Goal: Information Seeking & Learning: Find specific page/section

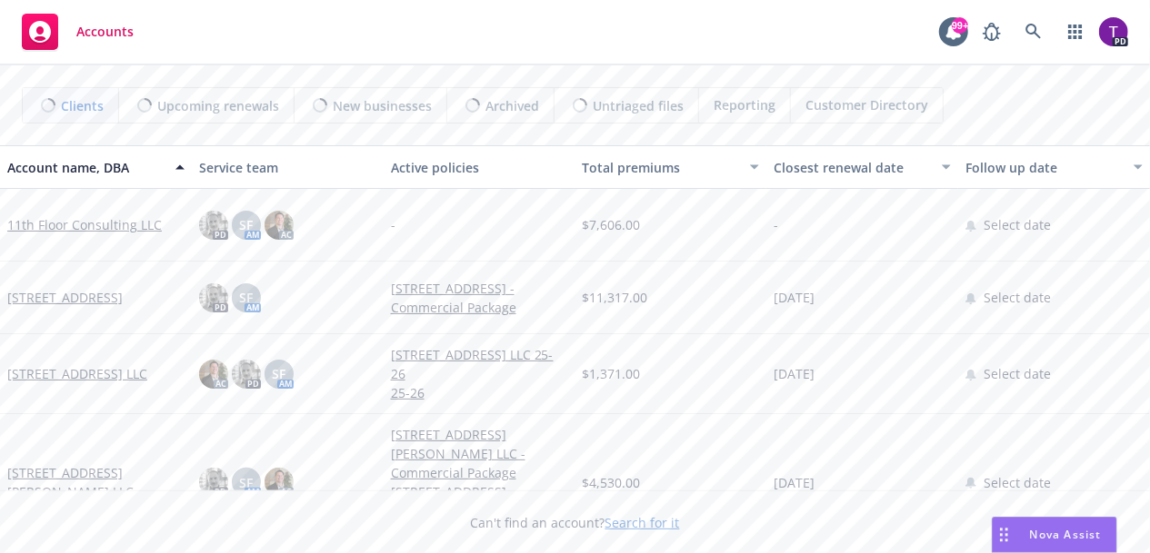
click at [633, 524] on link "Search for it" at bounding box center [642, 522] width 75 height 17
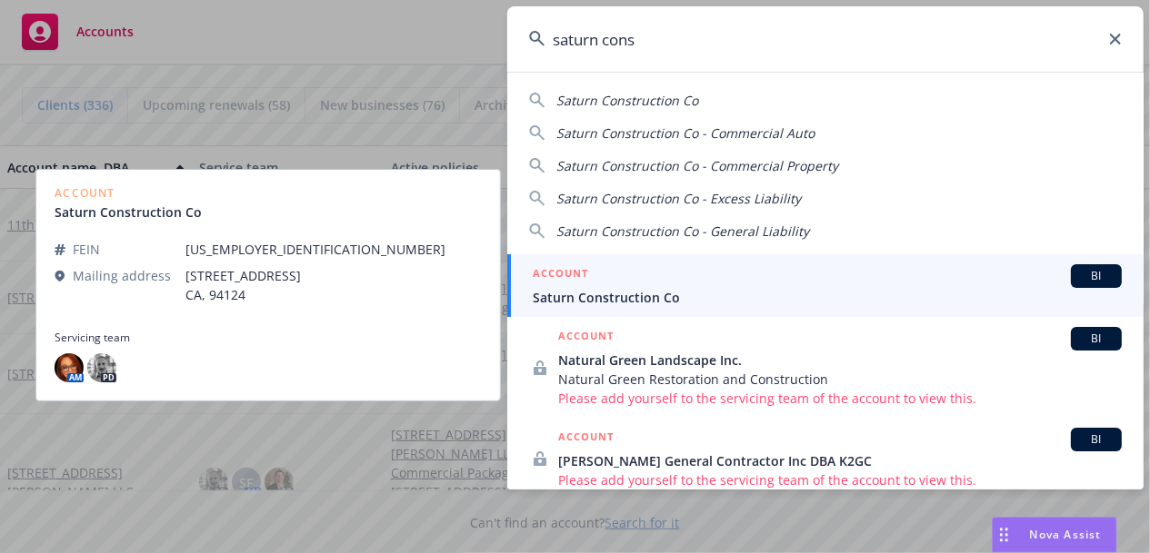
type input "saturn cons"
click at [670, 288] on span "Saturn Construction Co" at bounding box center [827, 297] width 589 height 19
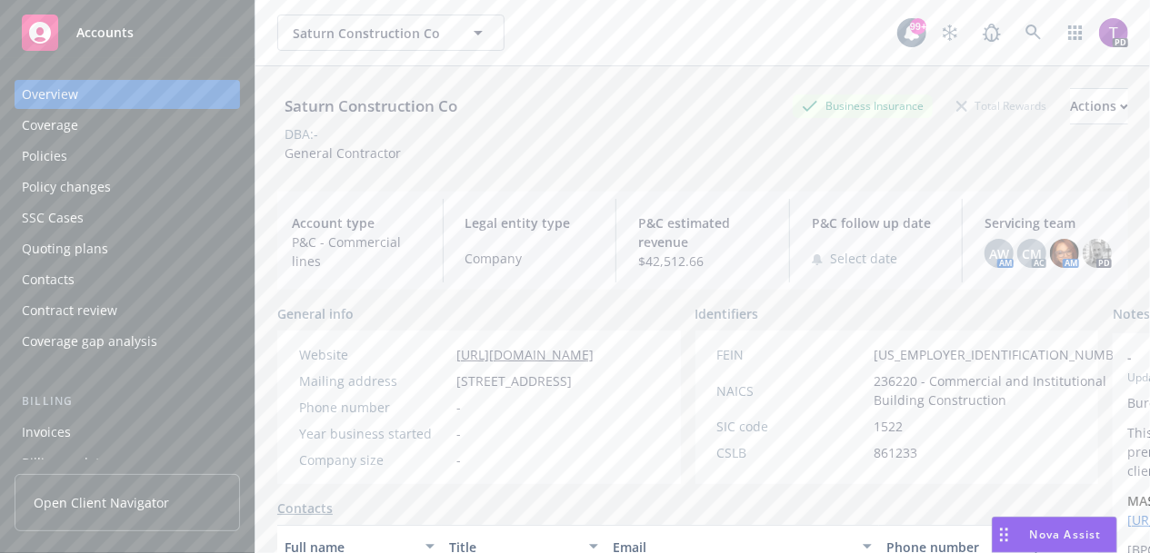
click at [48, 164] on div "Policies" at bounding box center [44, 156] width 45 height 29
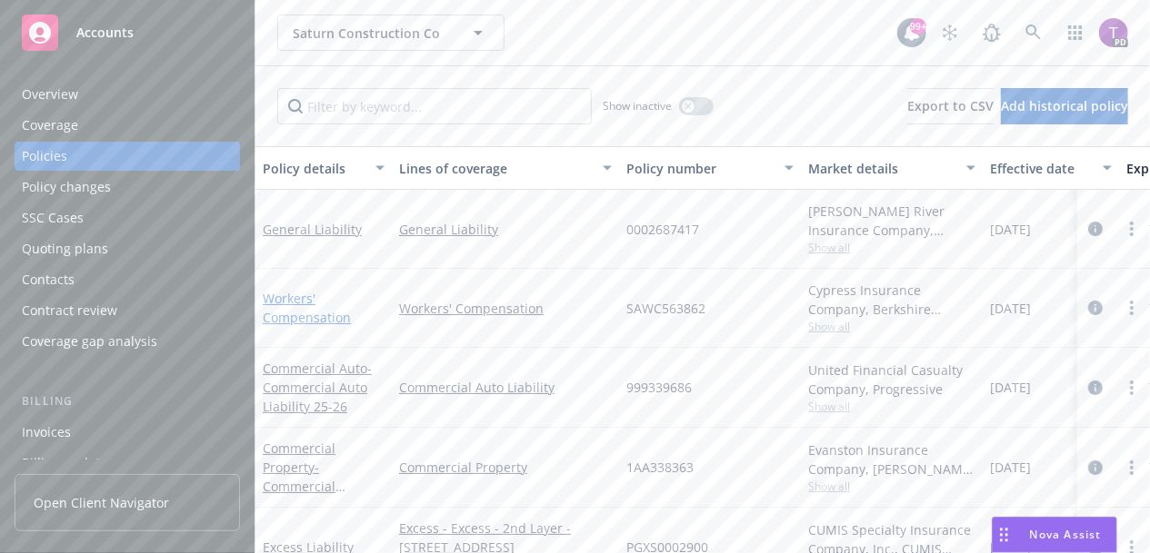
click at [274, 310] on link "Workers' Compensation" at bounding box center [307, 308] width 88 height 36
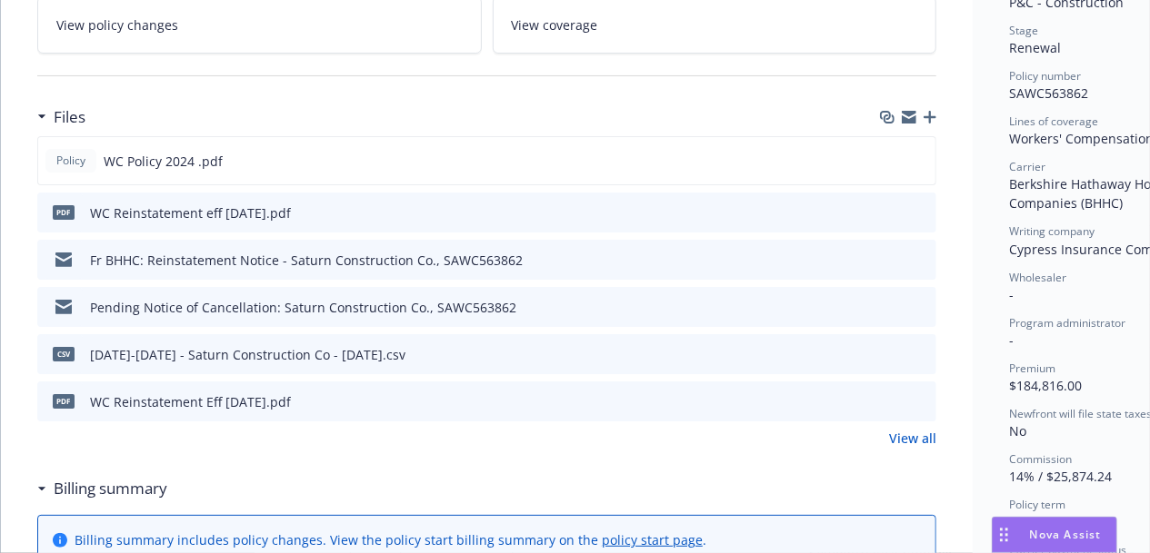
scroll to position [436, 0]
